Goal: Transaction & Acquisition: Purchase product/service

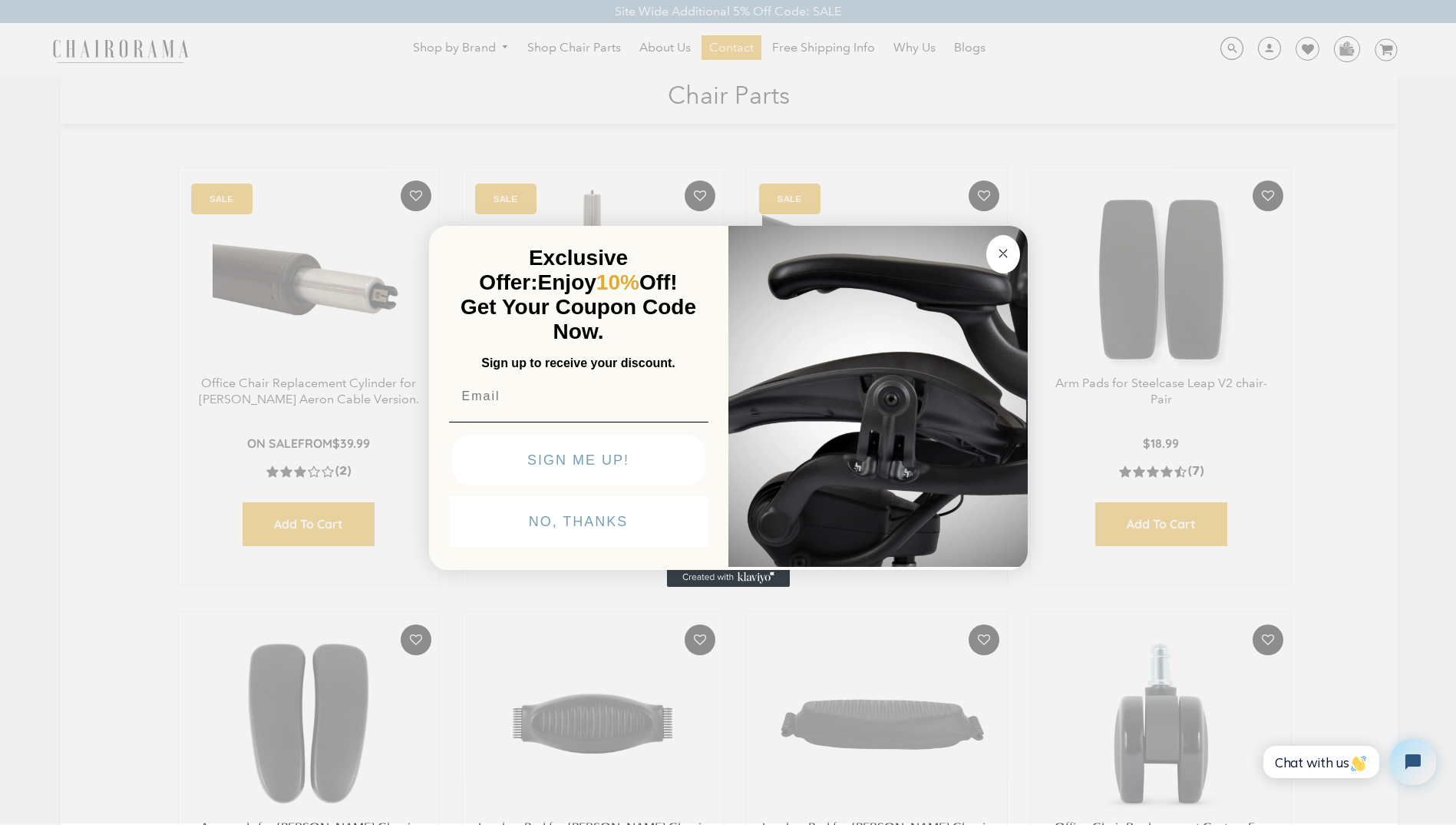
click at [999, 250] on circle "Close dialog" at bounding box center [1003, 253] width 18 height 18
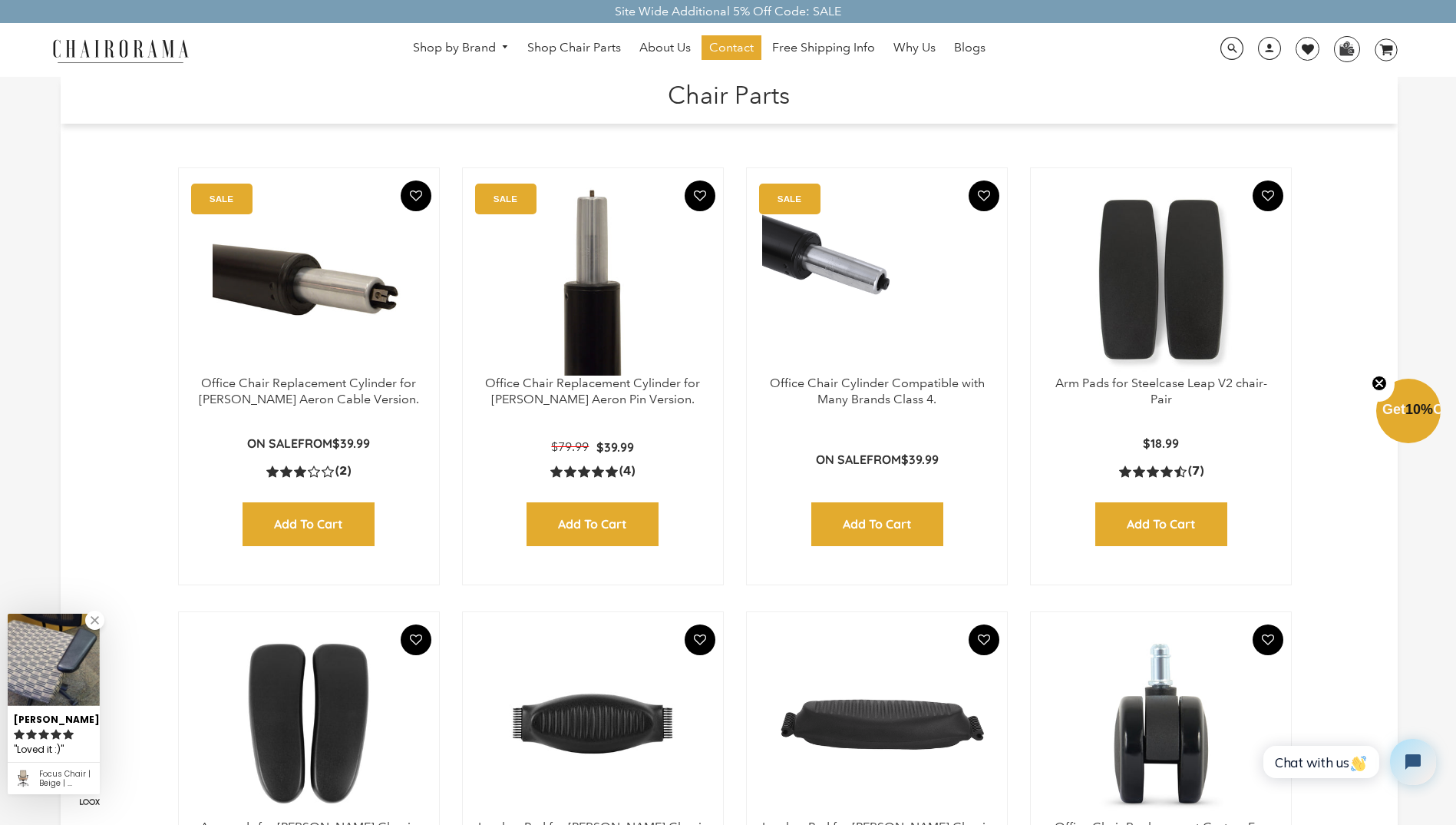
click at [588, 328] on img at bounding box center [592, 280] width 229 height 192
